Goal: Transaction & Acquisition: Download file/media

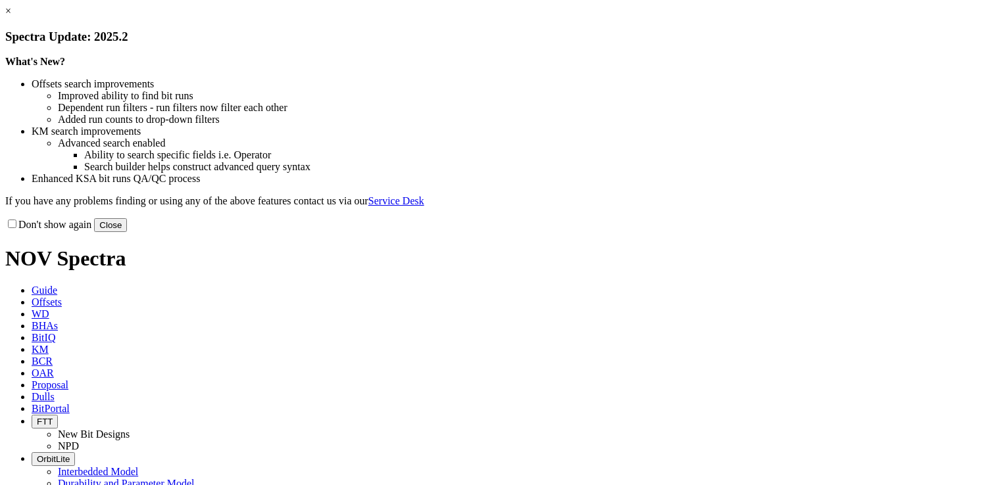
click at [11, 16] on link "×" at bounding box center [8, 10] width 6 height 11
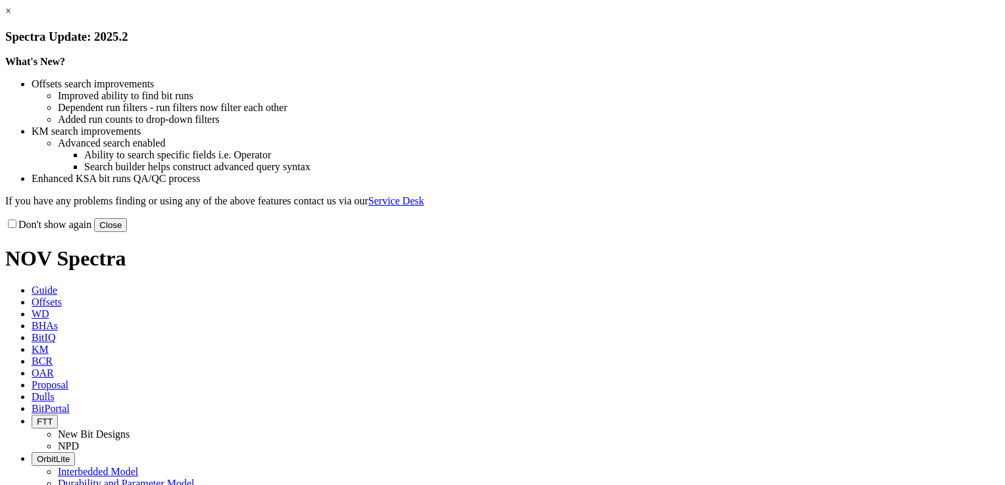
click at [11, 16] on link "×" at bounding box center [8, 10] width 6 height 11
